Goal: Find specific page/section: Find specific page/section

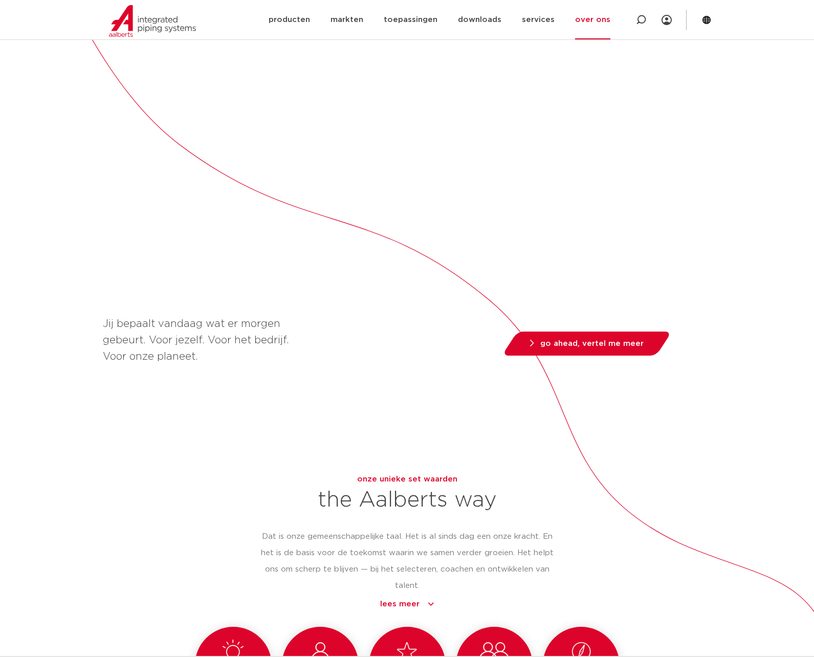
scroll to position [518, 0]
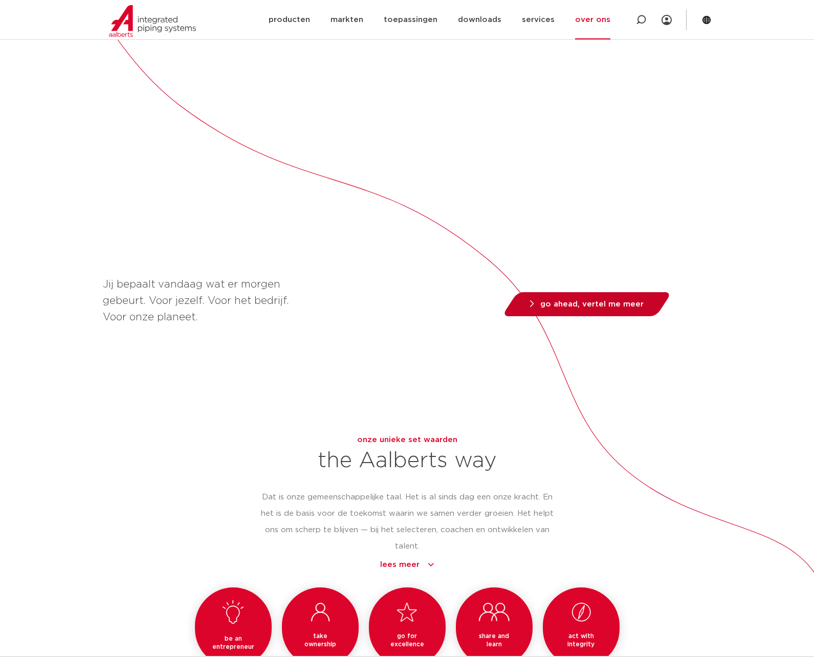
click at [615, 300] on span "go ahead, vertel me meer" at bounding box center [591, 304] width 103 height 8
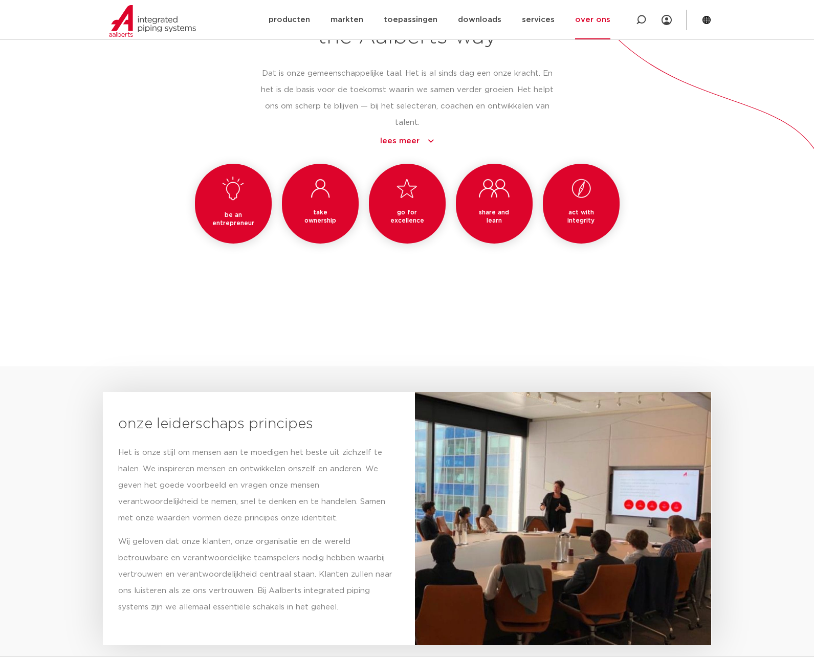
scroll to position [0, 0]
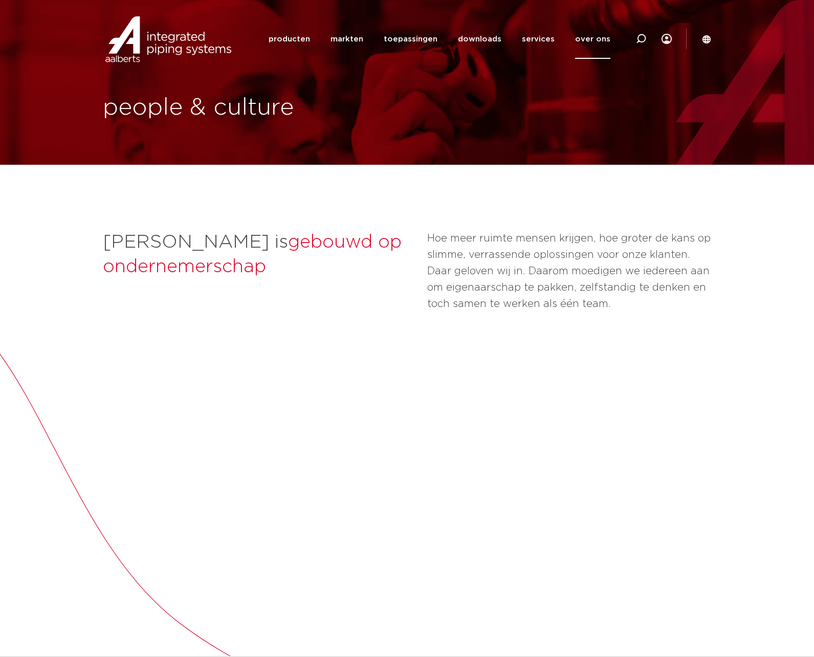
drag, startPoint x: 597, startPoint y: 82, endPoint x: 593, endPoint y: 67, distance: 15.8
click at [589, 38] on link "over ons" at bounding box center [592, 38] width 35 height 39
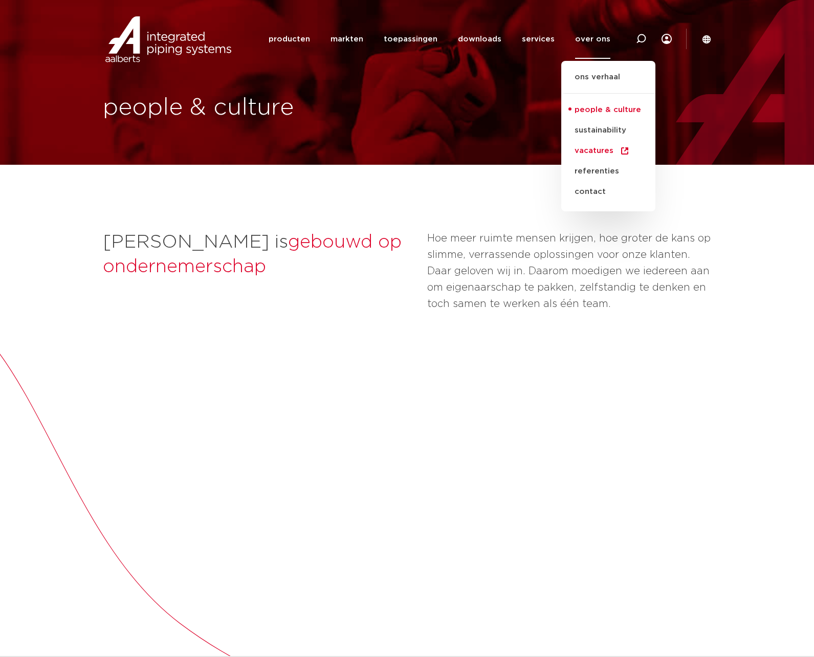
click at [588, 150] on link "vacatures" at bounding box center [608, 151] width 94 height 20
